Goal: Check status: Check status

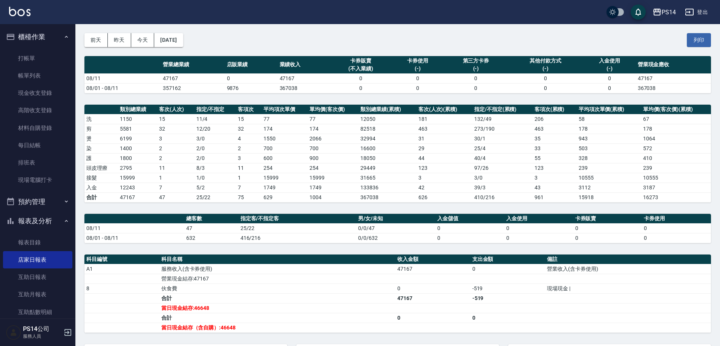
scroll to position [28, 0]
click at [105, 37] on button "前天" at bounding box center [95, 40] width 23 height 14
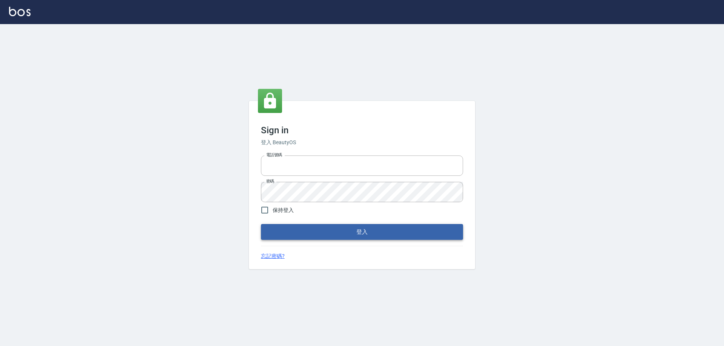
type input "0426657991"
click at [309, 240] on button "登入" at bounding box center [362, 232] width 202 height 16
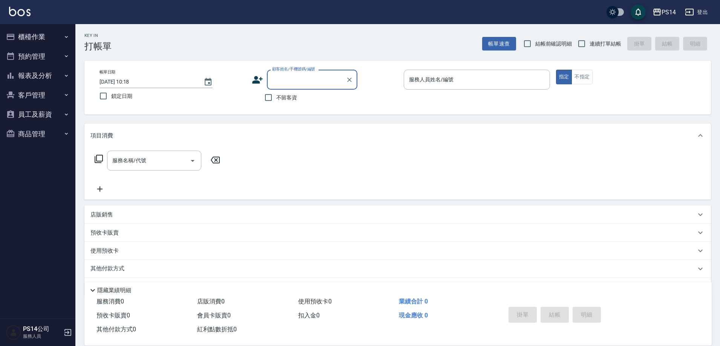
click at [29, 77] on button "報表及分析" at bounding box center [37, 76] width 69 height 20
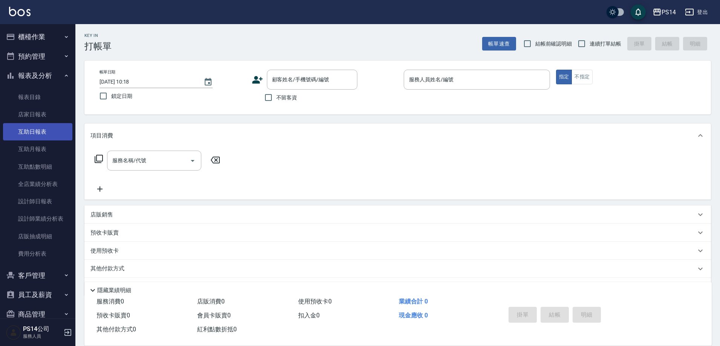
click at [34, 129] on link "互助日報表" at bounding box center [37, 131] width 69 height 17
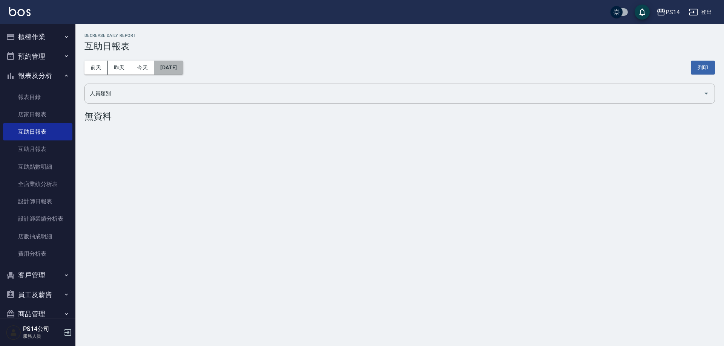
click at [166, 69] on button "2025/08/12" at bounding box center [168, 68] width 29 height 14
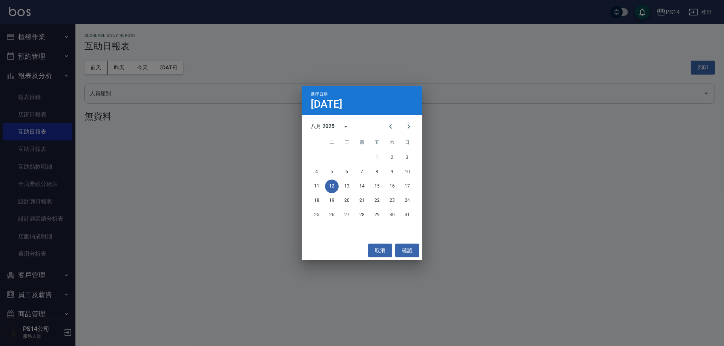
click at [309, 174] on div "4 5 6 7 8 9 10" at bounding box center [362, 172] width 121 height 14
click at [310, 175] on button "4" at bounding box center [317, 172] width 14 height 14
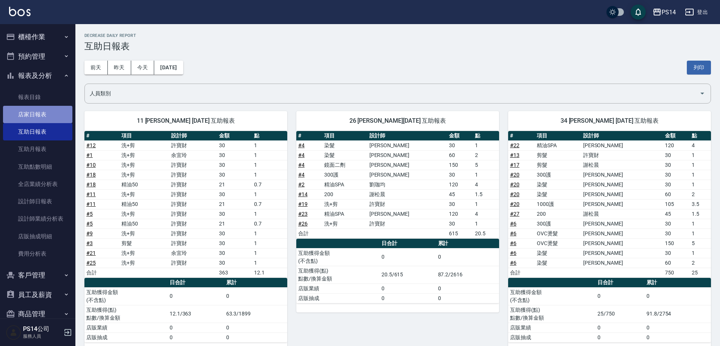
click at [38, 118] on link "店家日報表" at bounding box center [37, 114] width 69 height 17
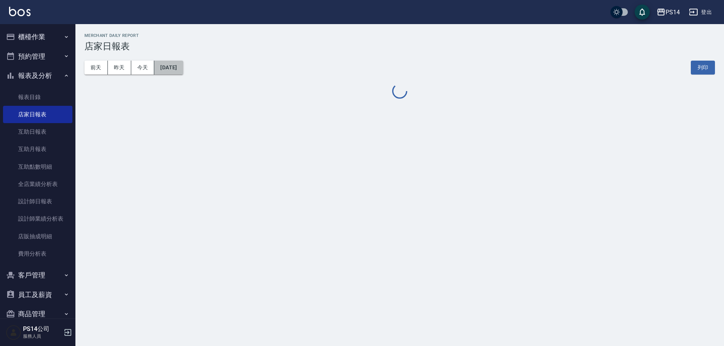
click at [173, 72] on button "2025/08/12" at bounding box center [168, 68] width 29 height 14
click at [162, 64] on button "2025/08/12" at bounding box center [168, 68] width 29 height 14
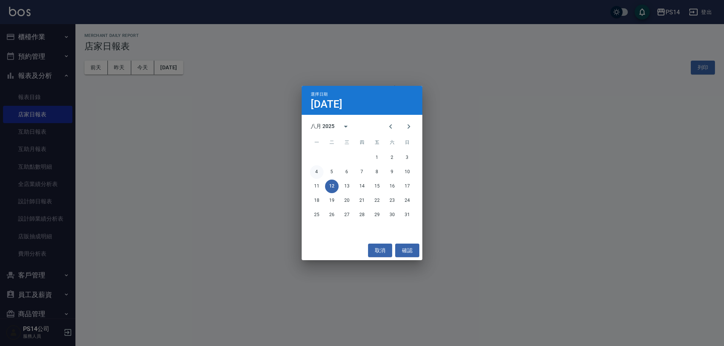
click at [320, 173] on button "4" at bounding box center [317, 172] width 14 height 14
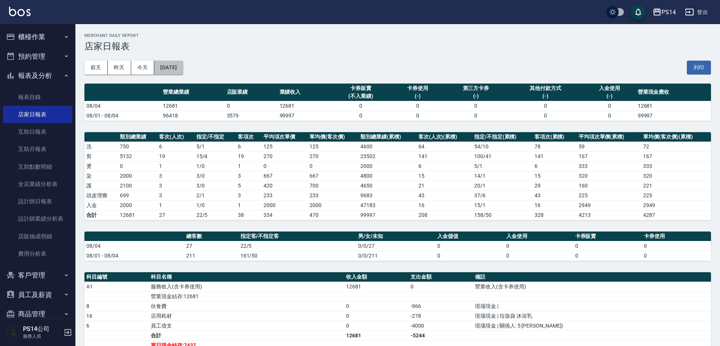
click at [180, 66] on button "2025/08/04" at bounding box center [168, 68] width 29 height 14
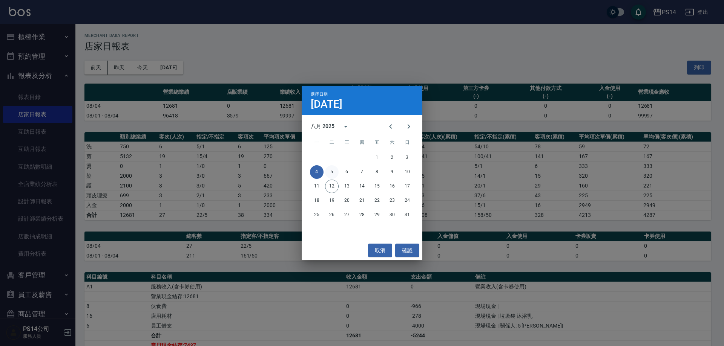
click at [329, 173] on button "5" at bounding box center [332, 172] width 14 height 14
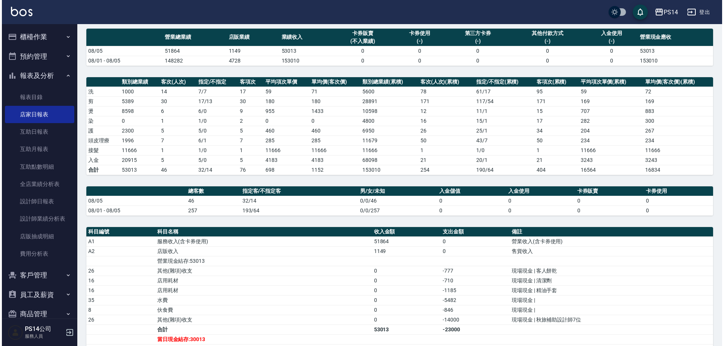
scroll to position [38, 0]
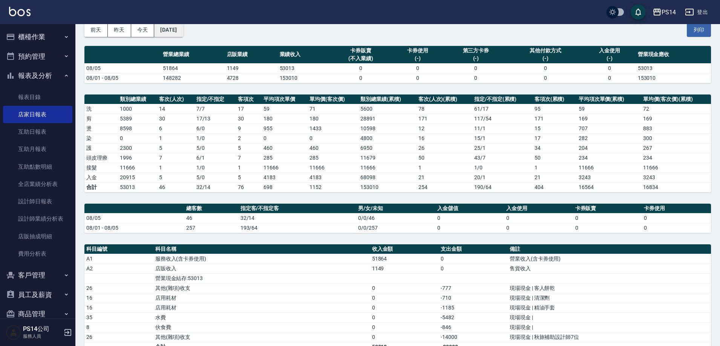
click at [183, 32] on button "2025/08/05" at bounding box center [168, 30] width 29 height 14
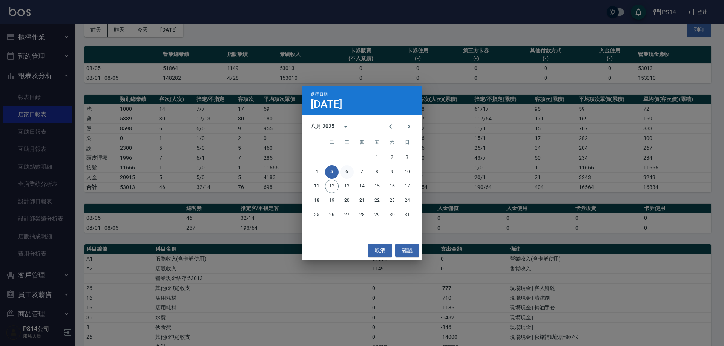
click at [348, 173] on button "6" at bounding box center [347, 172] width 14 height 14
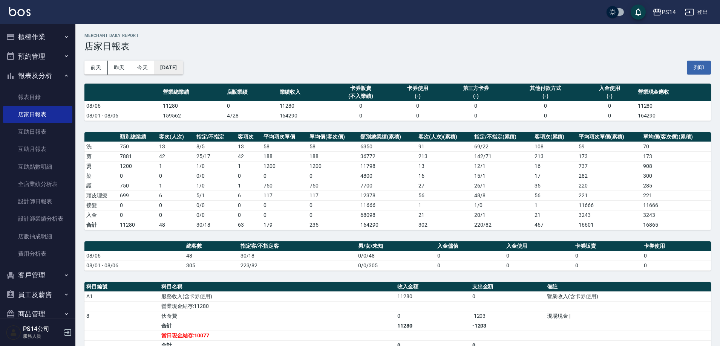
click at [165, 62] on button "2025/08/06" at bounding box center [168, 68] width 29 height 14
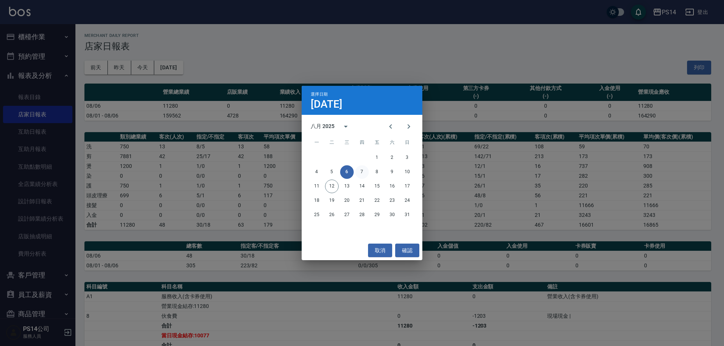
click at [362, 174] on button "7" at bounding box center [362, 172] width 14 height 14
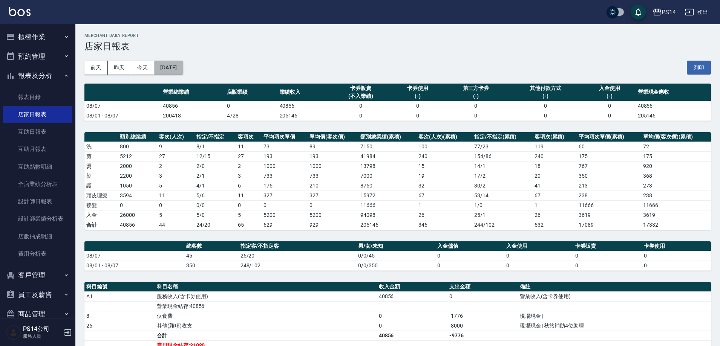
click at [183, 73] on button "2025/08/07" at bounding box center [168, 68] width 29 height 14
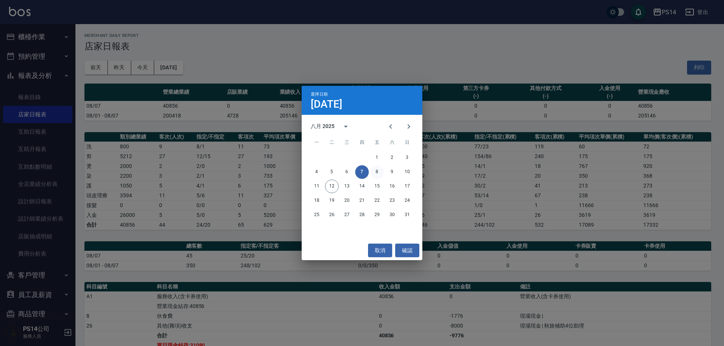
click at [381, 170] on button "8" at bounding box center [377, 172] width 14 height 14
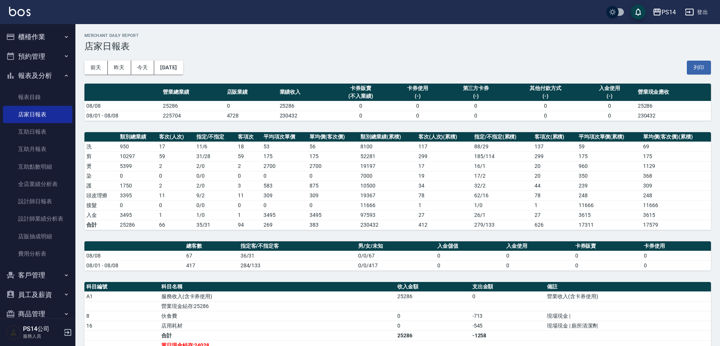
click at [192, 77] on div "前天 昨天 今天 2025/08/08 列印" at bounding box center [397, 68] width 626 height 32
click at [183, 64] on button "2025/08/08" at bounding box center [168, 68] width 29 height 14
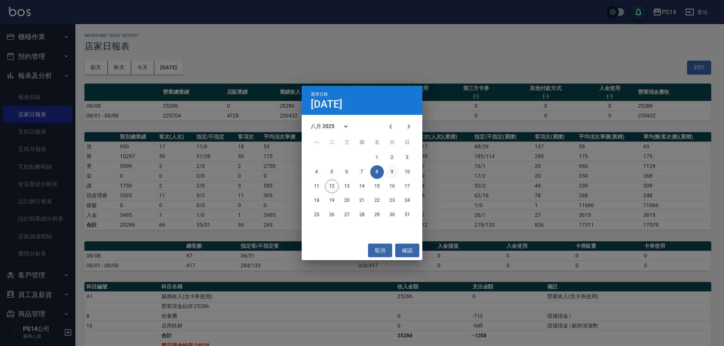
click at [390, 172] on button "9" at bounding box center [392, 172] width 14 height 14
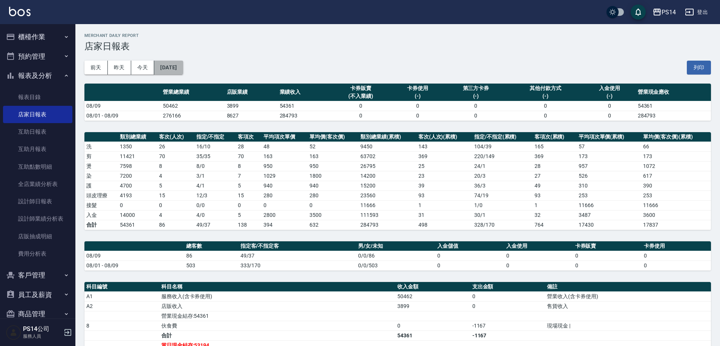
click at [181, 63] on button "2025/08/09" at bounding box center [168, 68] width 29 height 14
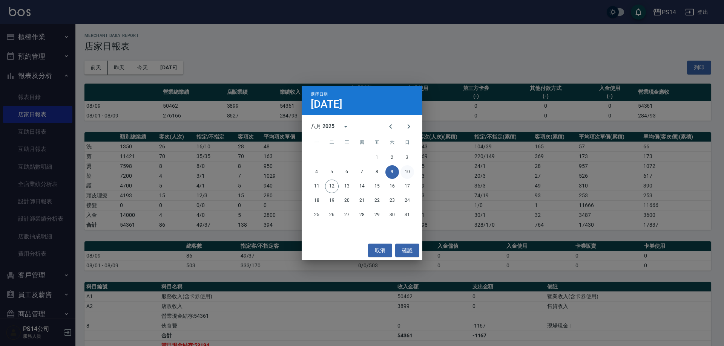
click at [405, 168] on button "10" at bounding box center [407, 172] width 14 height 14
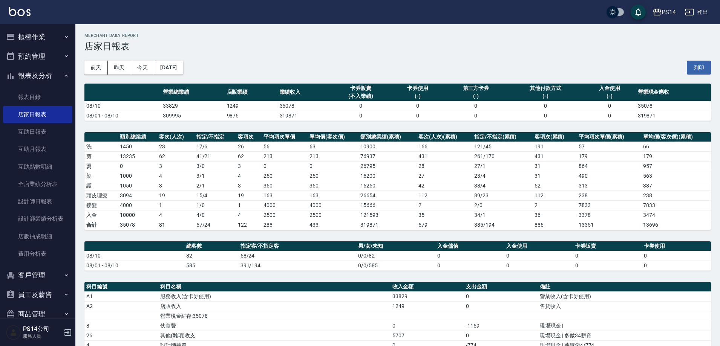
scroll to position [38, 0]
